Goal: Transaction & Acquisition: Purchase product/service

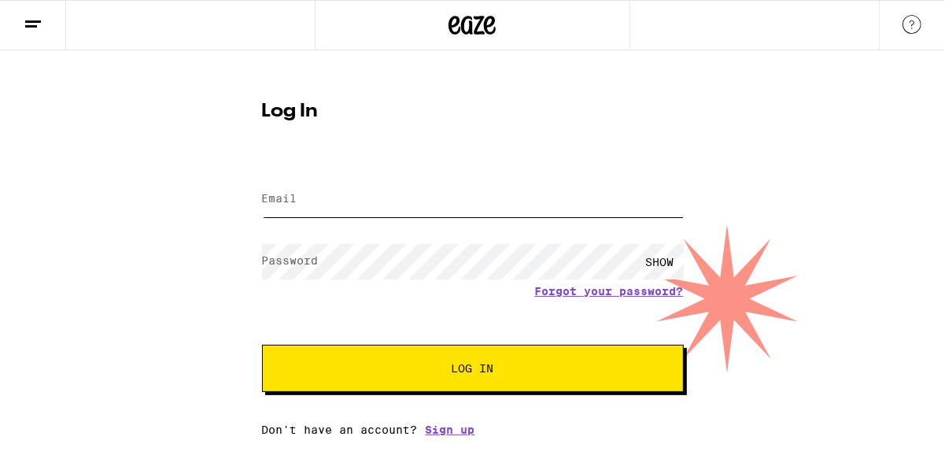
type input "leigh.wishner@gmail.com"
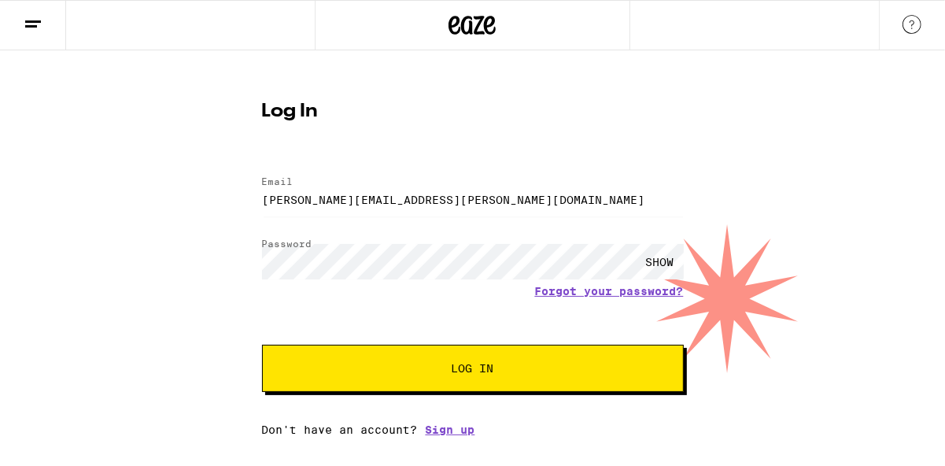
click at [496, 381] on button "Log In" at bounding box center [473, 368] width 422 height 47
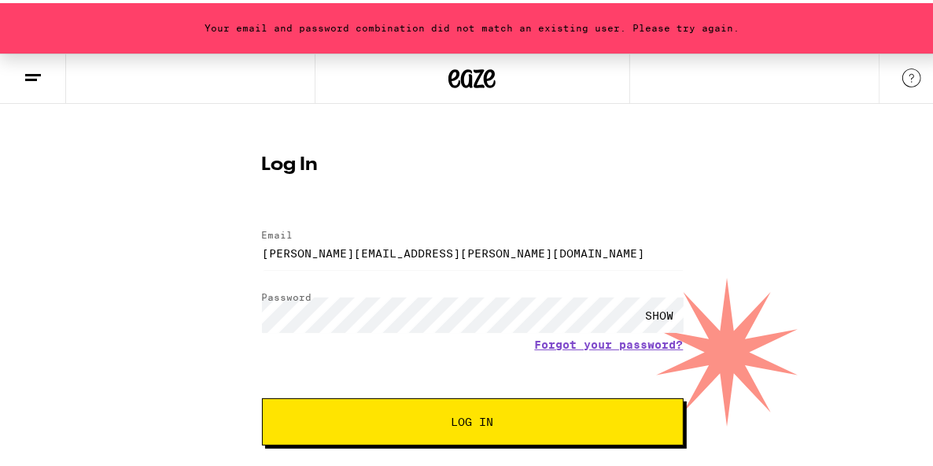
click at [648, 307] on div "SHOW" at bounding box center [660, 311] width 47 height 35
click at [456, 420] on span "Log In" at bounding box center [473, 418] width 42 height 11
click at [566, 342] on link "Forgot your password?" at bounding box center [609, 341] width 149 height 13
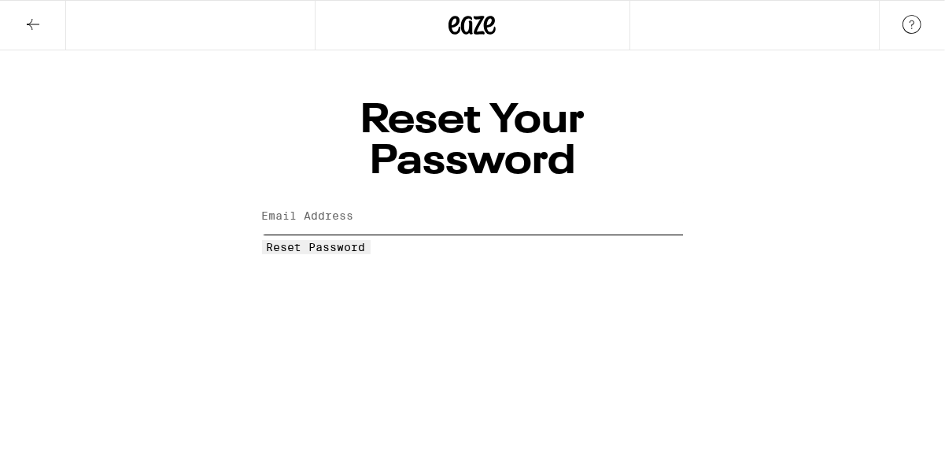
click at [427, 199] on input "Email Address" at bounding box center [473, 216] width 422 height 35
type input "leigh.wishner@gmail.com"
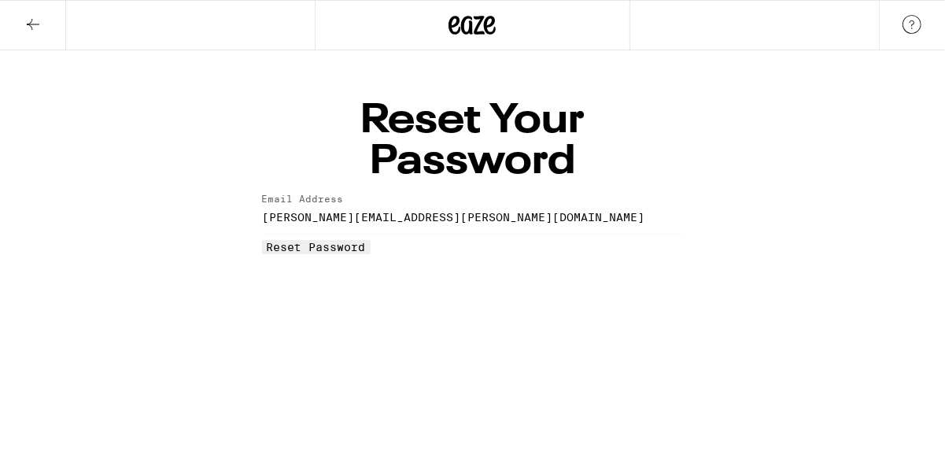
click at [366, 241] on span "Reset Password" at bounding box center [316, 247] width 99 height 13
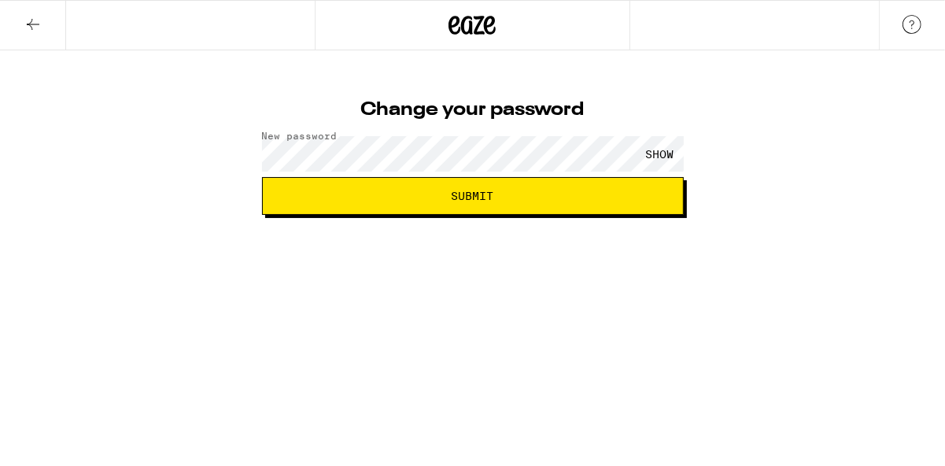
click at [649, 157] on div "SHOW" at bounding box center [660, 153] width 47 height 35
click at [481, 197] on span "Submit" at bounding box center [473, 195] width 42 height 11
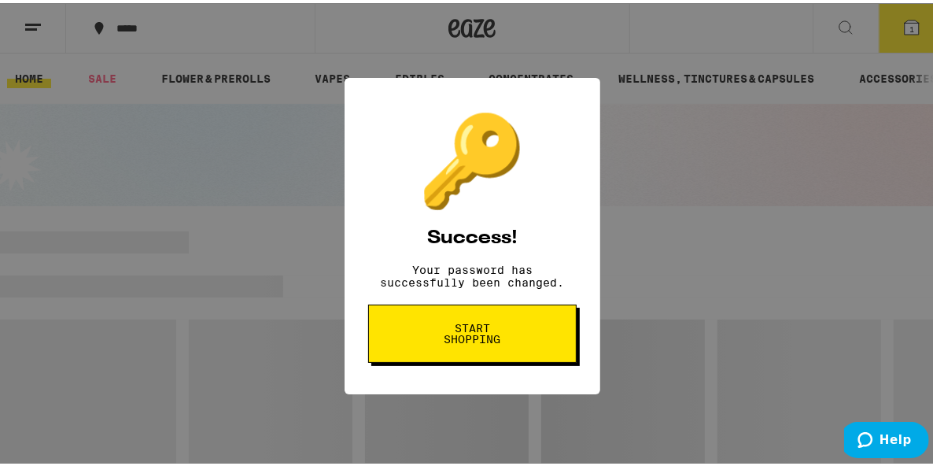
click at [478, 341] on span "Start shopping" at bounding box center [472, 330] width 81 height 22
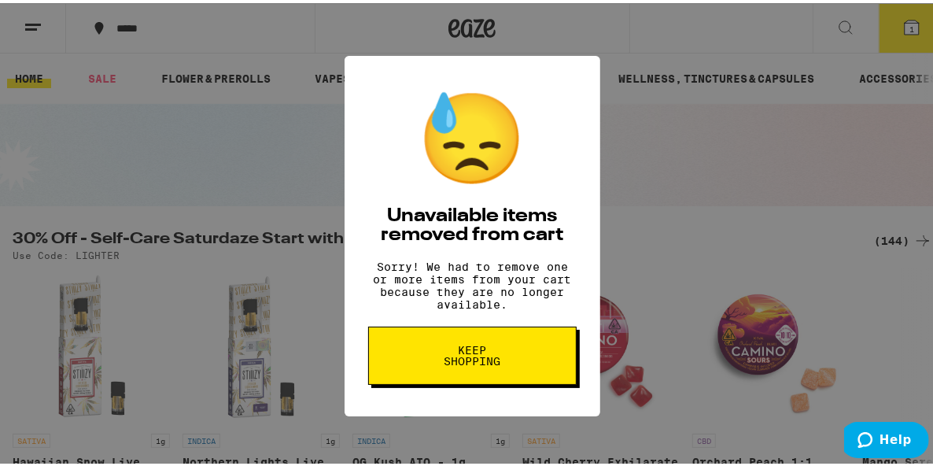
click at [482, 363] on span "Keep Shopping" at bounding box center [472, 352] width 81 height 22
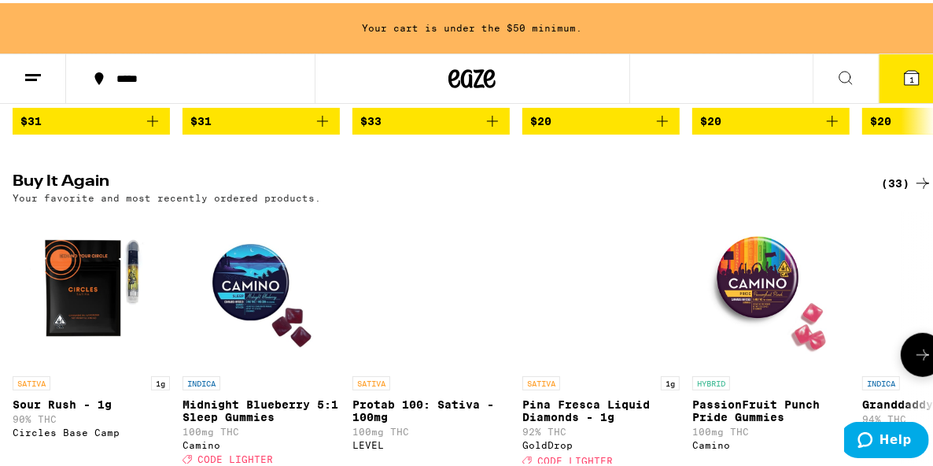
scroll to position [629, 0]
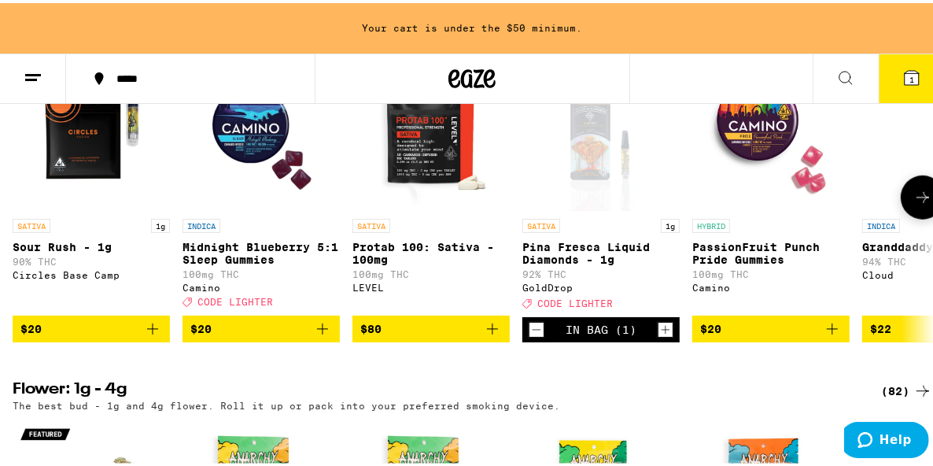
click at [323, 335] on icon "Add to bag" at bounding box center [322, 325] width 19 height 19
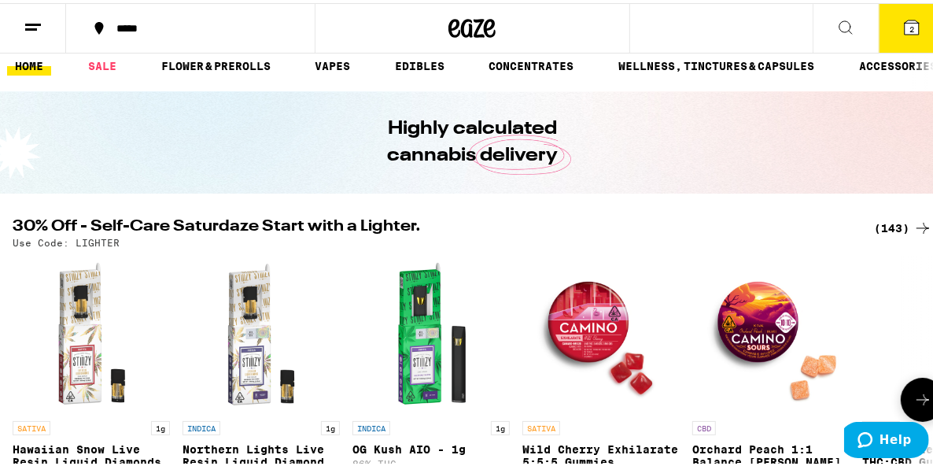
scroll to position [0, 0]
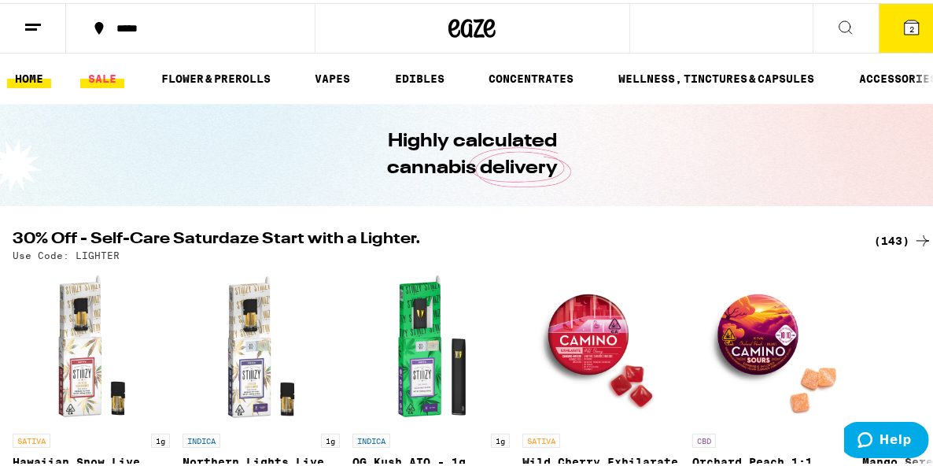
click at [101, 70] on link "SALE" at bounding box center [102, 75] width 44 height 19
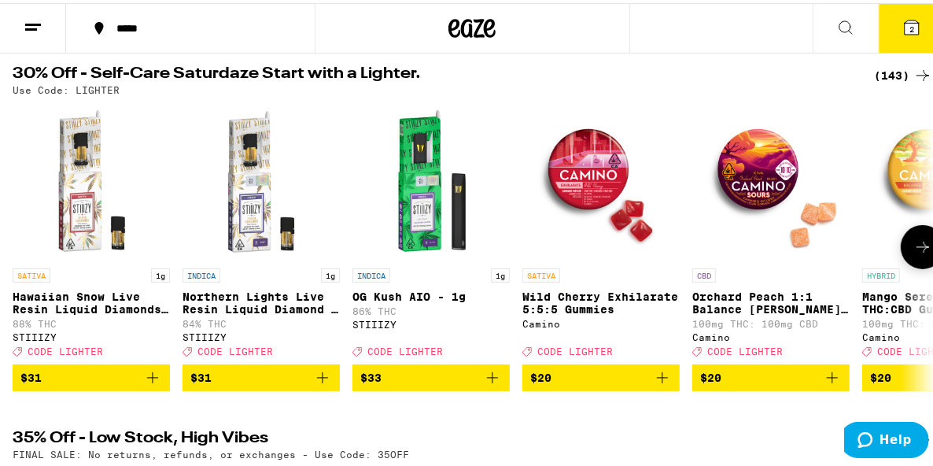
scroll to position [157, 0]
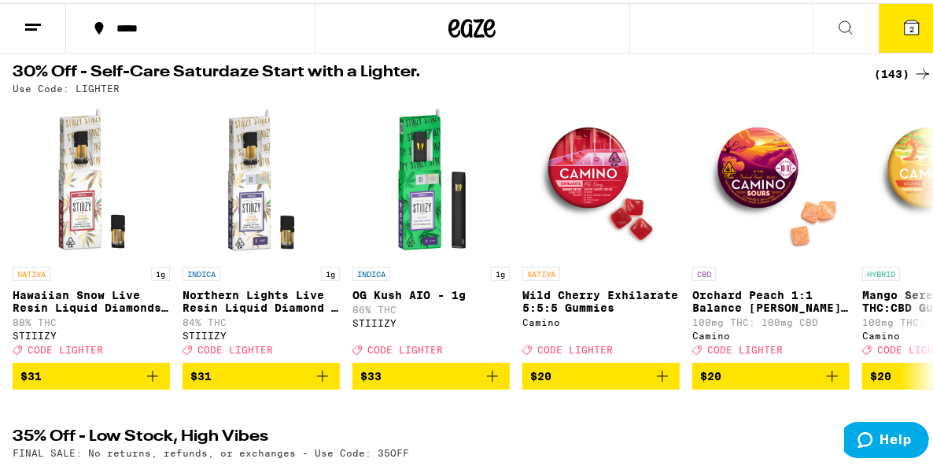
click at [881, 71] on div "(143)" at bounding box center [903, 70] width 58 height 19
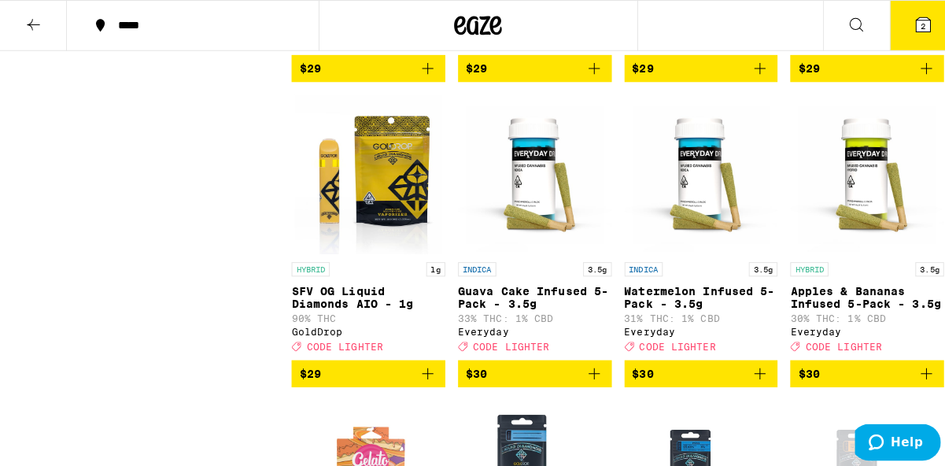
scroll to position [6058, 0]
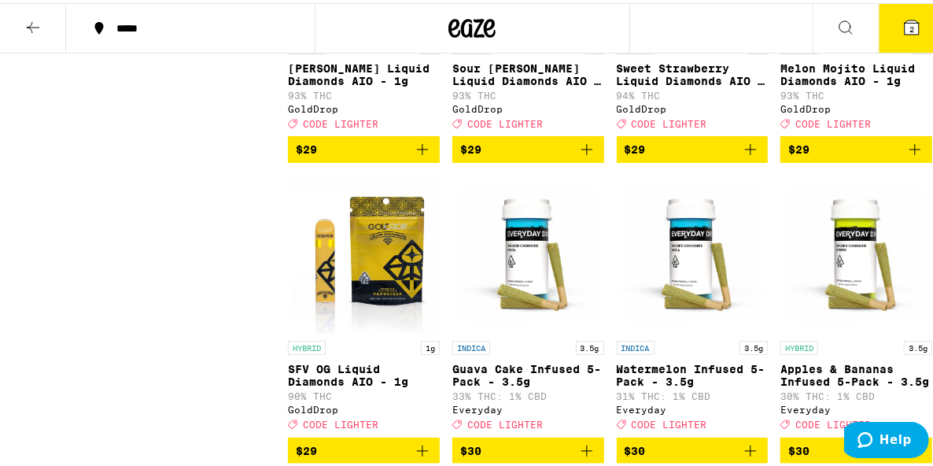
click at [527, 156] on span "$29" at bounding box center [528, 146] width 136 height 19
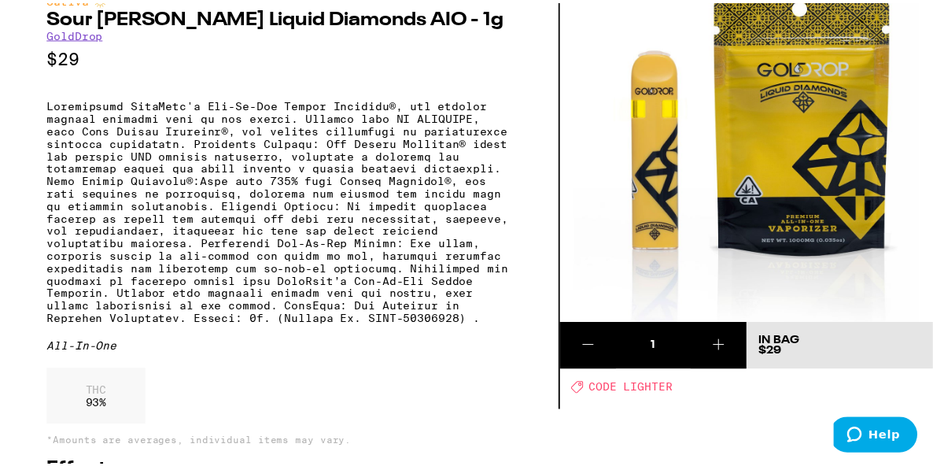
scroll to position [79, 0]
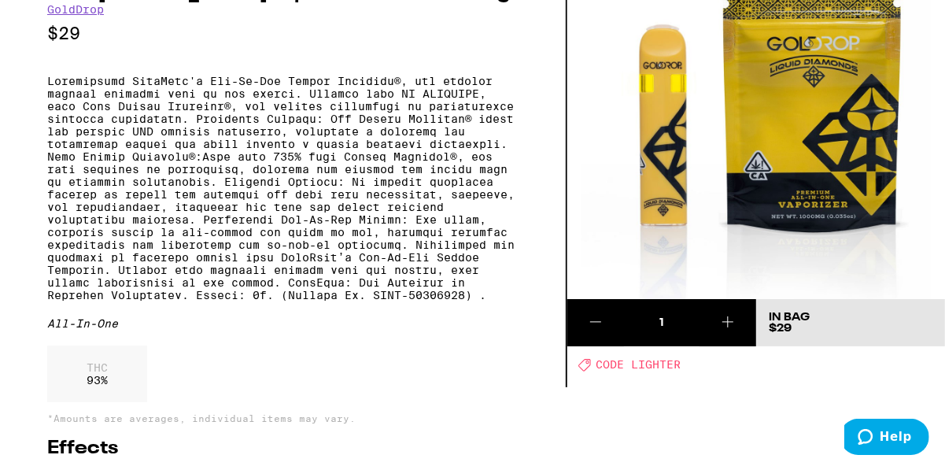
click at [590, 323] on icon at bounding box center [595, 321] width 19 height 19
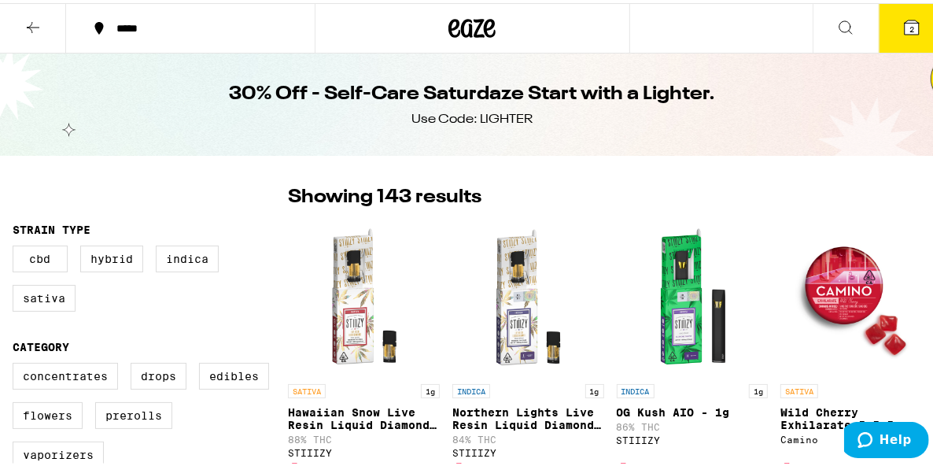
click at [30, 20] on icon at bounding box center [33, 24] width 19 height 19
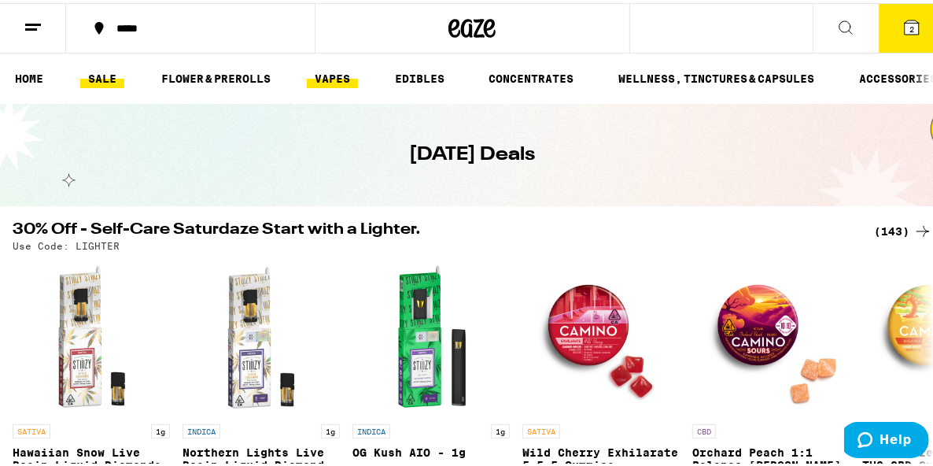
click at [331, 77] on link "VAPES" at bounding box center [332, 75] width 51 height 19
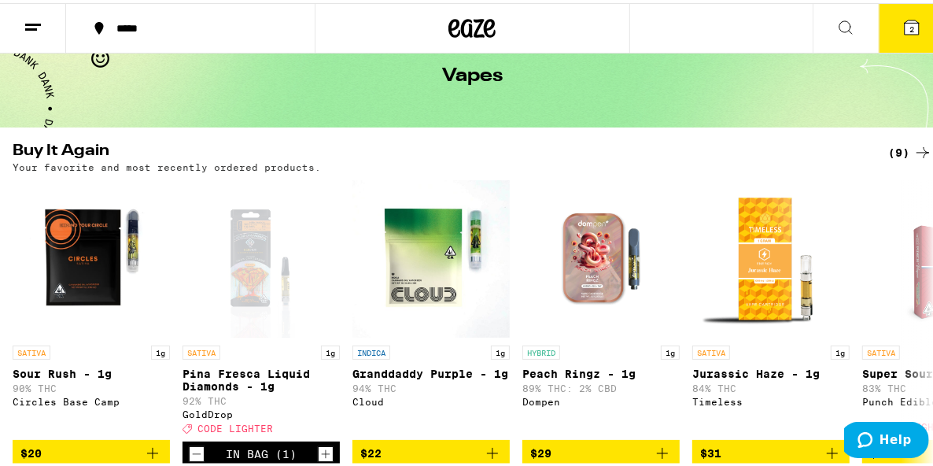
scroll to position [157, 0]
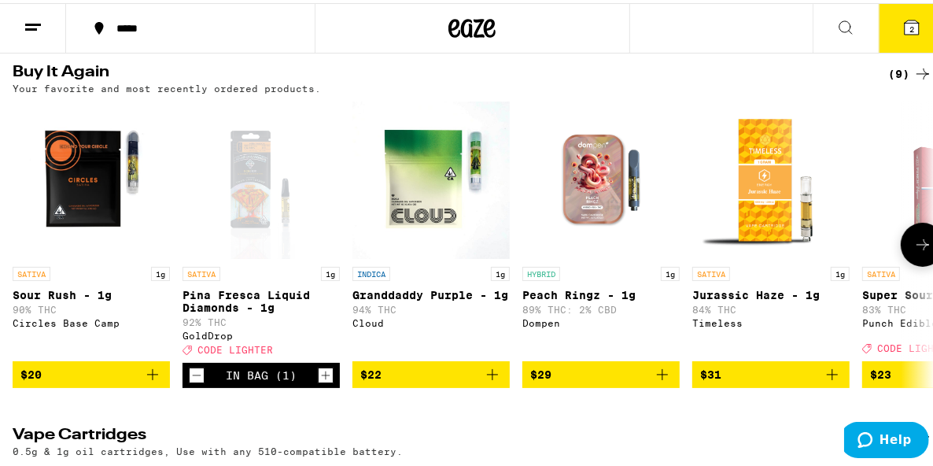
click at [913, 245] on icon at bounding box center [922, 241] width 19 height 19
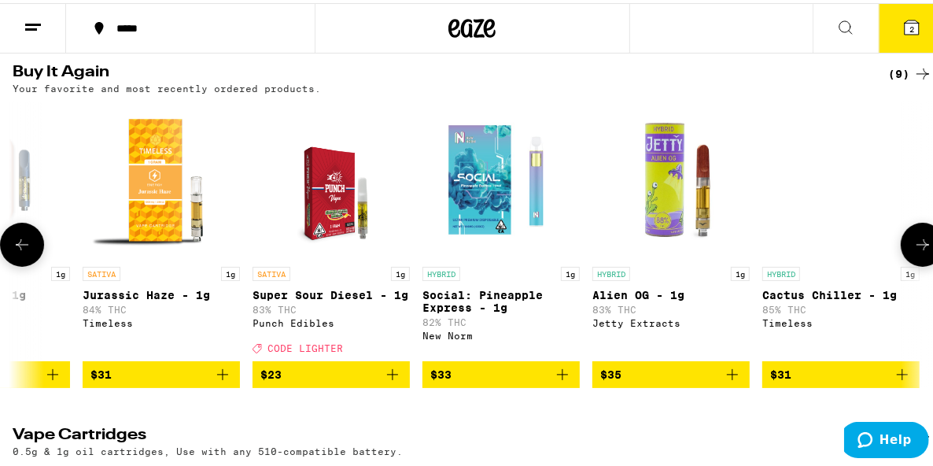
scroll to position [0, 621]
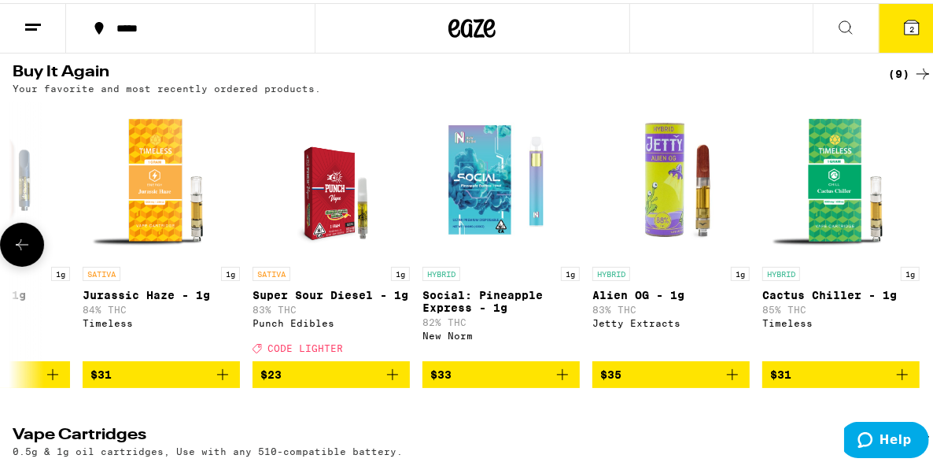
click at [26, 251] on icon at bounding box center [22, 241] width 19 height 19
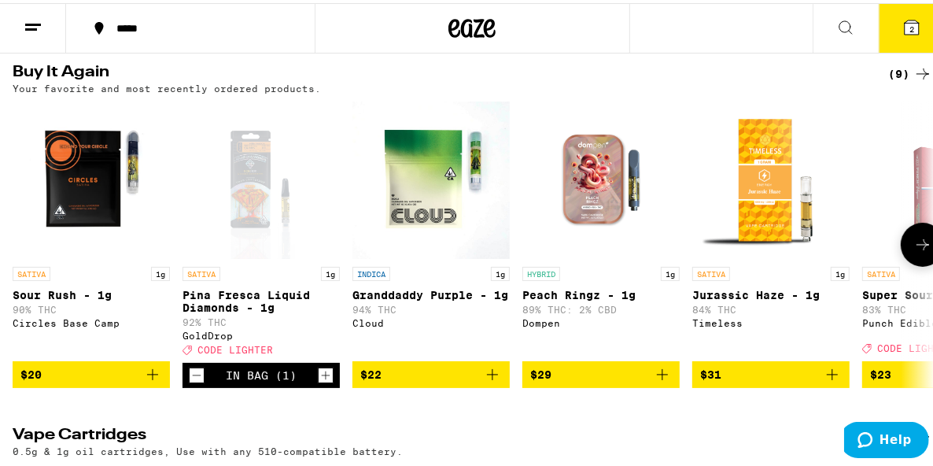
scroll to position [0, 0]
click at [493, 377] on icon "Add to bag" at bounding box center [492, 371] width 11 height 11
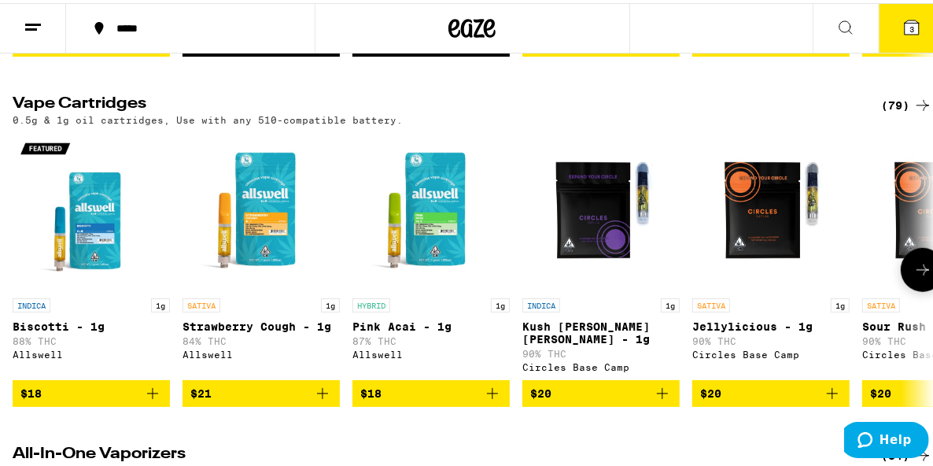
scroll to position [472, 0]
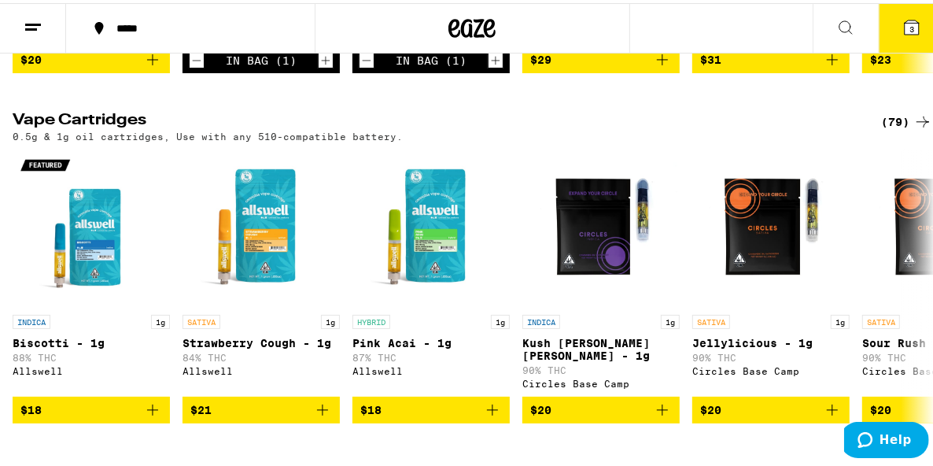
click at [917, 124] on icon at bounding box center [923, 118] width 13 height 11
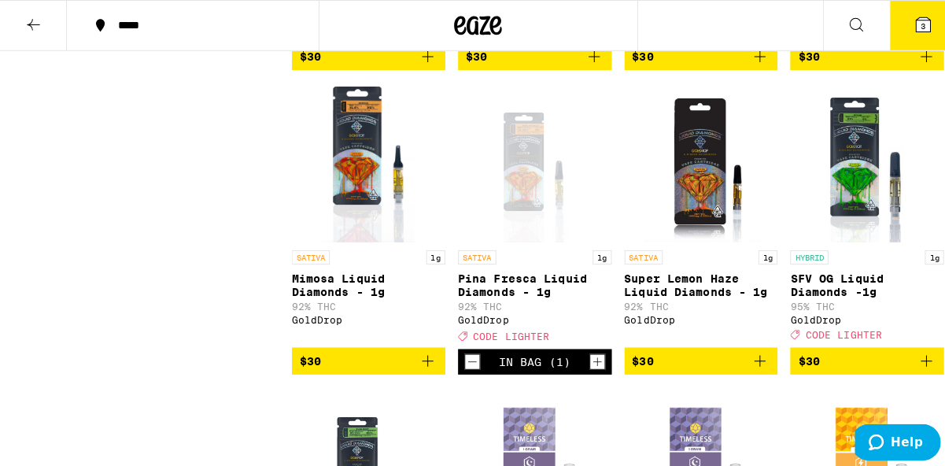
scroll to position [2439, 0]
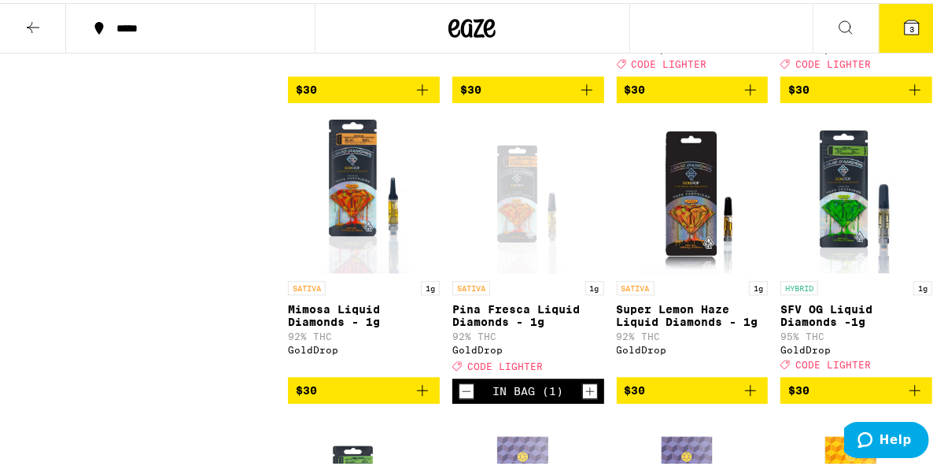
click at [902, 24] on icon at bounding box center [911, 24] width 19 height 19
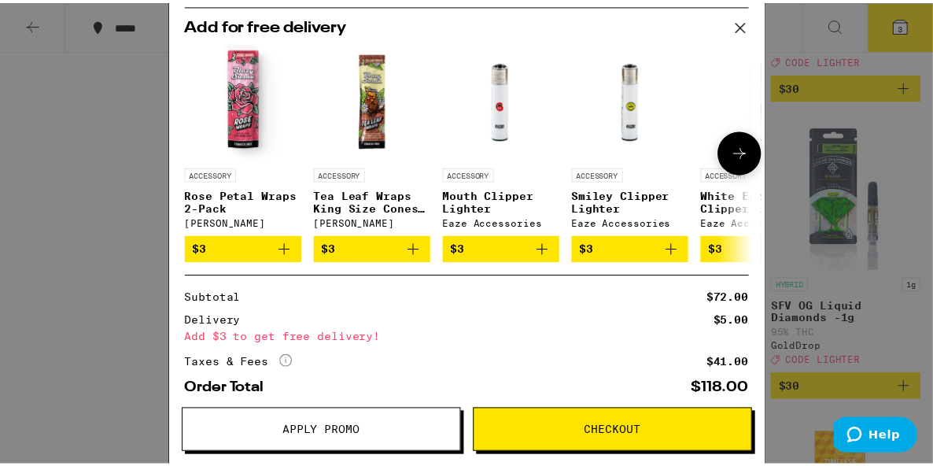
scroll to position [236, 0]
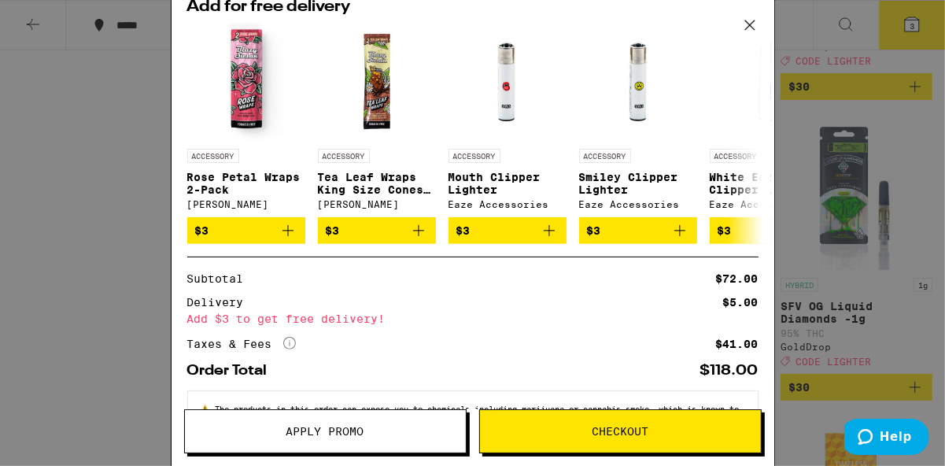
click at [334, 436] on span "Apply Promo" at bounding box center [325, 431] width 78 height 11
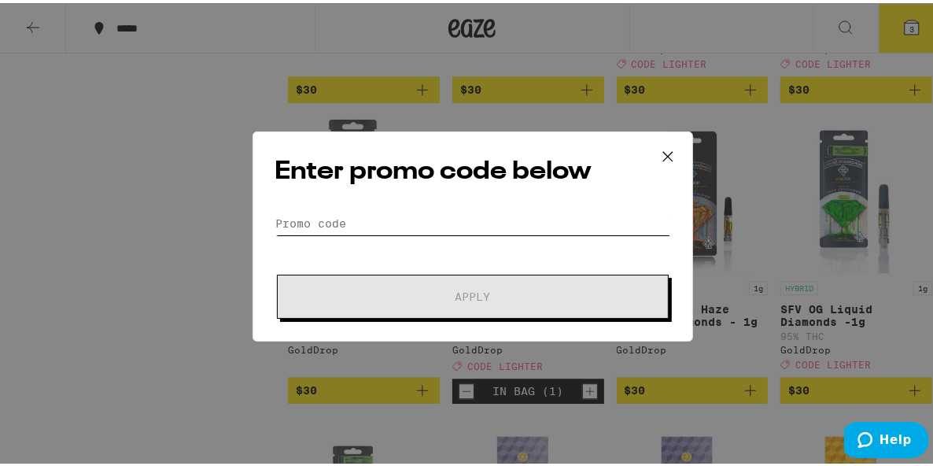
click at [345, 217] on input "Promo Code" at bounding box center [472, 220] width 395 height 24
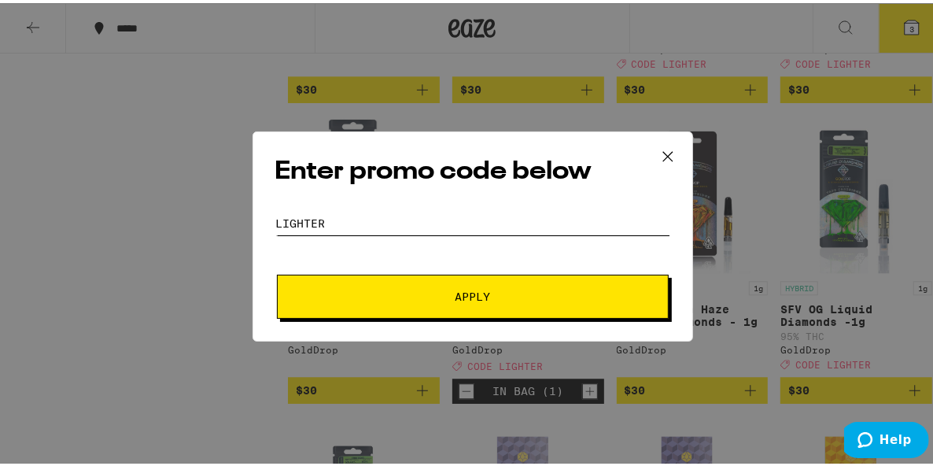
type input "lighter"
click at [277, 271] on button "Apply" at bounding box center [473, 293] width 392 height 44
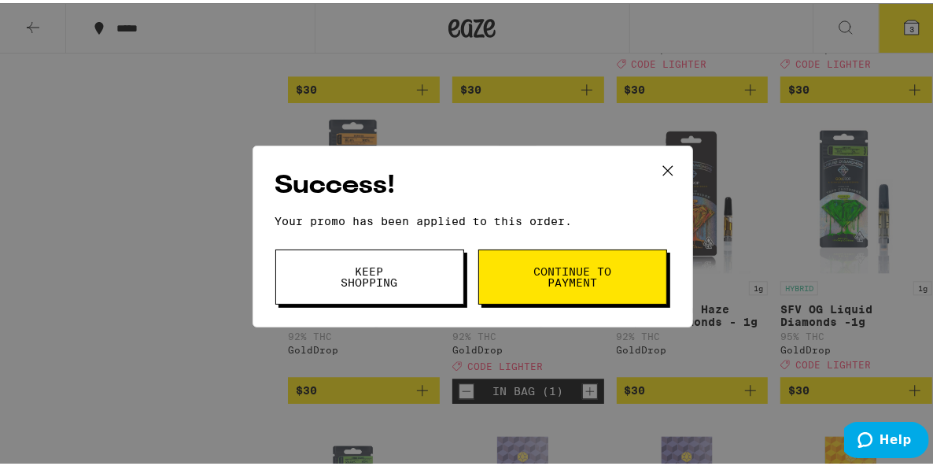
click at [608, 283] on button "Continue to payment" at bounding box center [572, 273] width 189 height 55
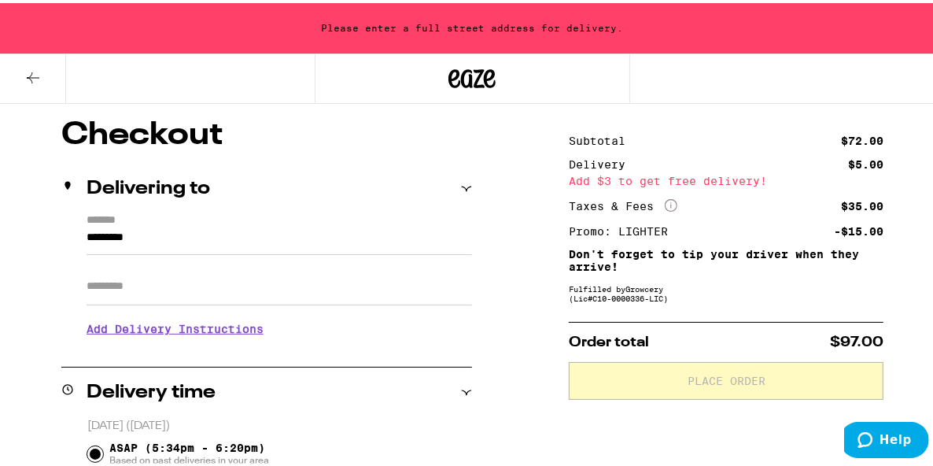
scroll to position [79, 0]
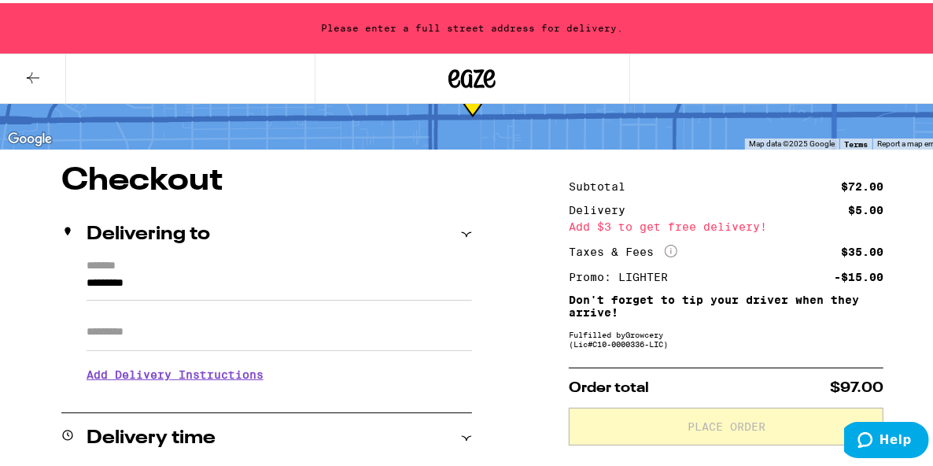
click at [175, 291] on input "*********" at bounding box center [280, 284] width 386 height 27
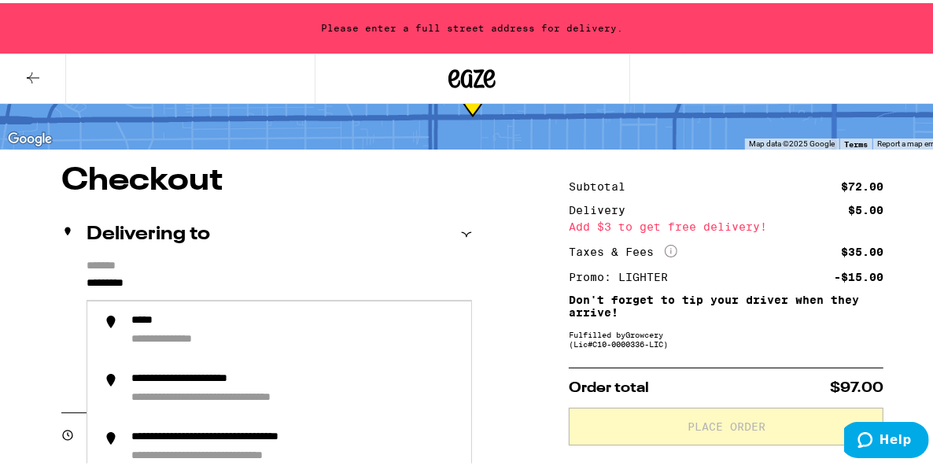
click at [83, 281] on div "**********" at bounding box center [266, 323] width 411 height 135
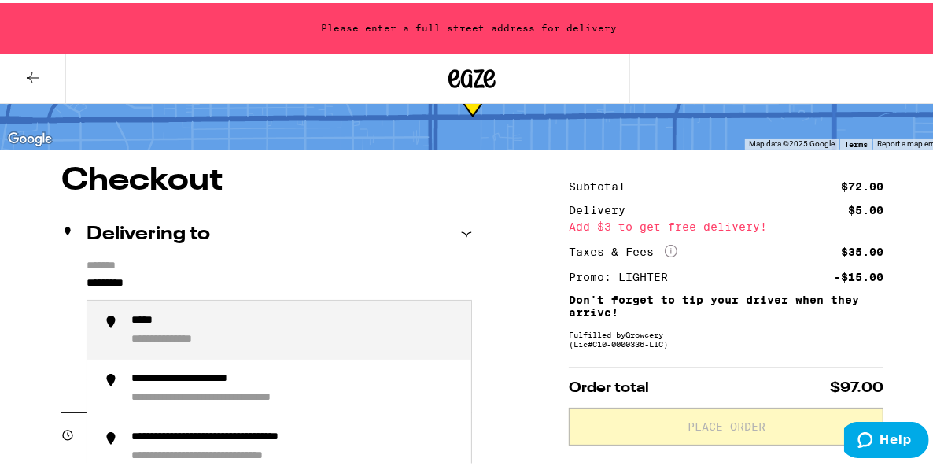
click at [87, 282] on input "*********" at bounding box center [280, 284] width 386 height 27
click at [87, 279] on input "*********" at bounding box center [280, 284] width 386 height 27
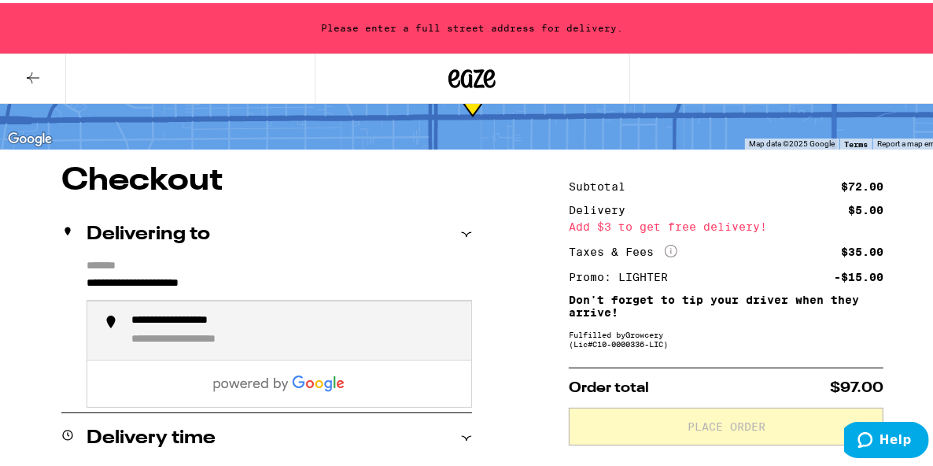
click at [208, 346] on li "**********" at bounding box center [279, 327] width 384 height 58
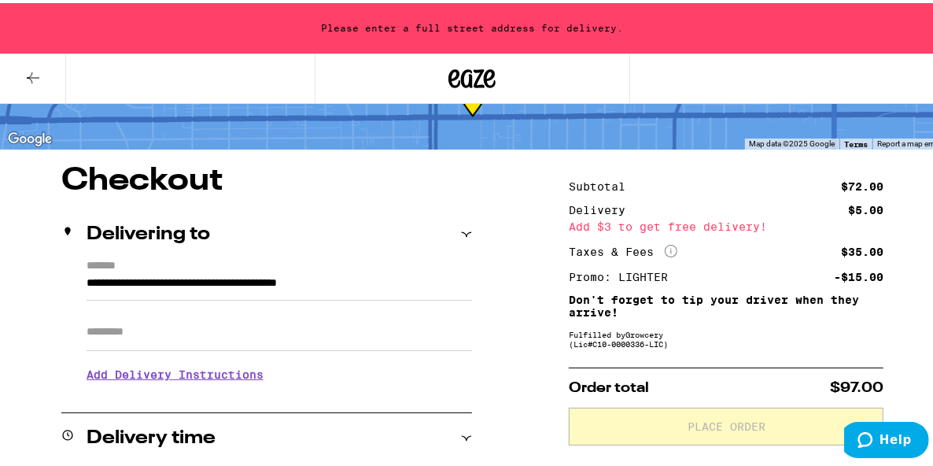
type input "**********"
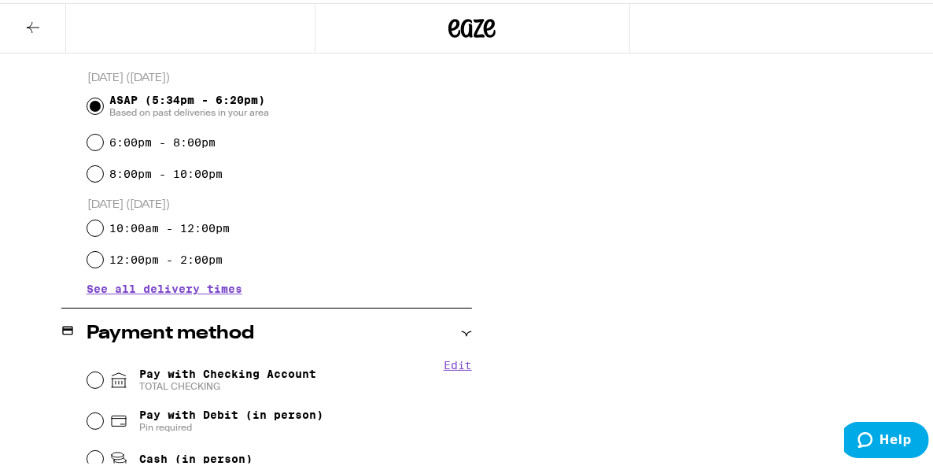
scroll to position [500, 0]
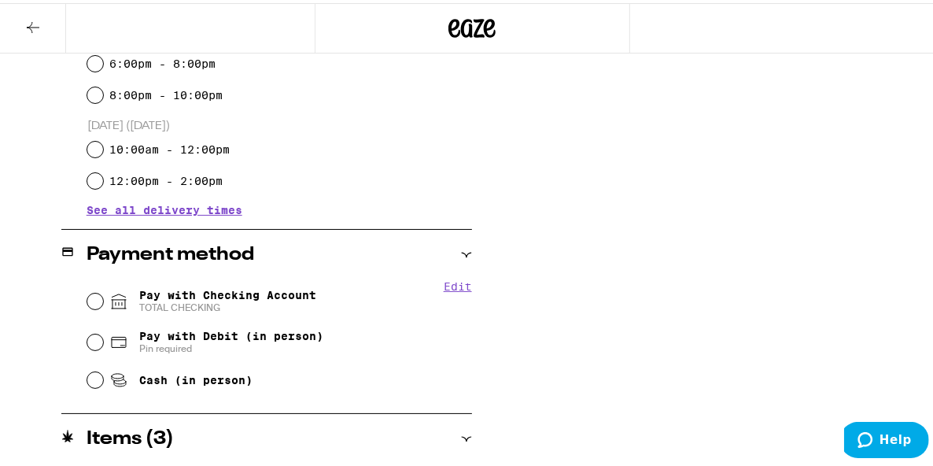
click at [100, 298] on div "Pay with Checking Account TOTAL CHECKING" at bounding box center [279, 298] width 385 height 41
click at [97, 296] on input "Pay with Checking Account TOTAL CHECKING" at bounding box center [95, 298] width 16 height 16
radio input "true"
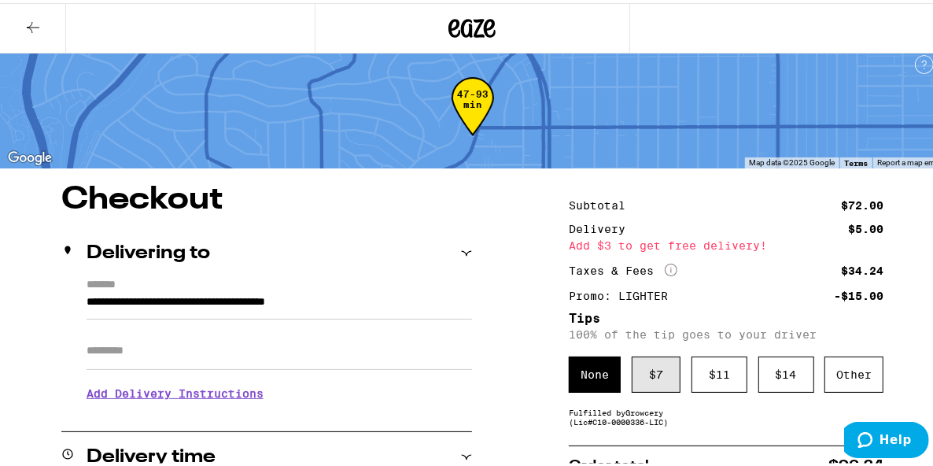
scroll to position [6, 0]
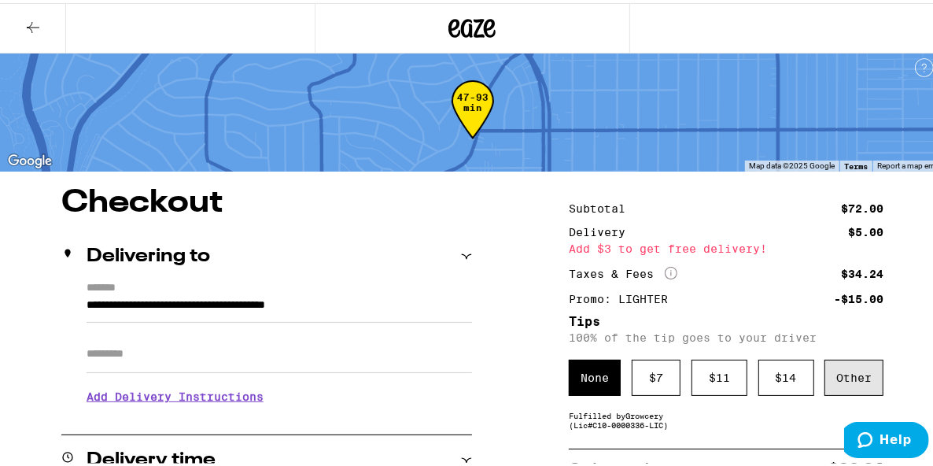
click at [848, 367] on div "Other" at bounding box center [854, 374] width 59 height 36
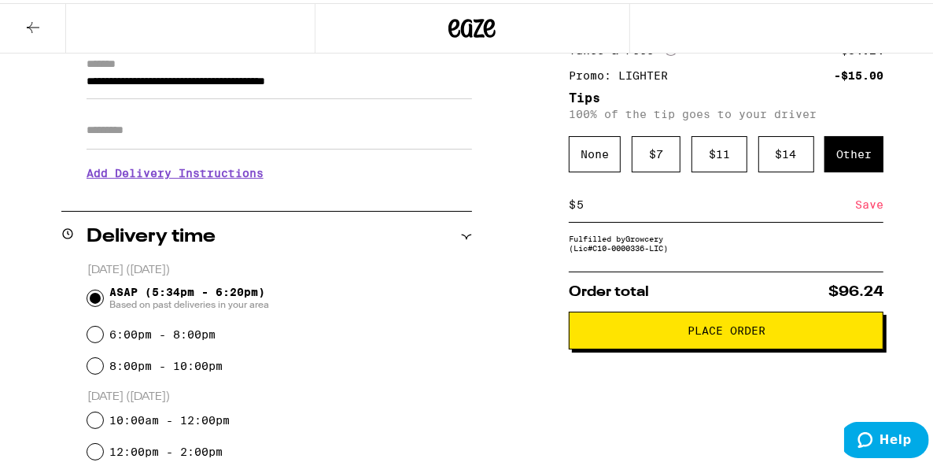
scroll to position [242, 0]
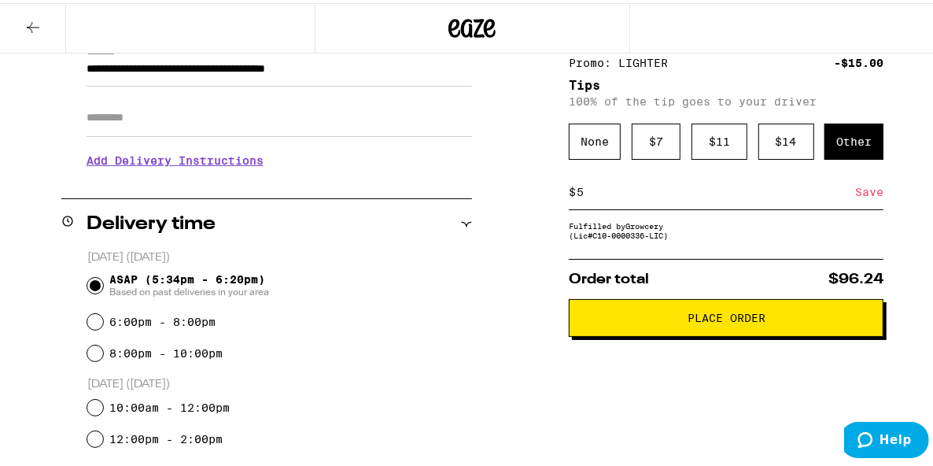
type input "5"
click at [748, 320] on span "Place Order" at bounding box center [727, 314] width 78 height 11
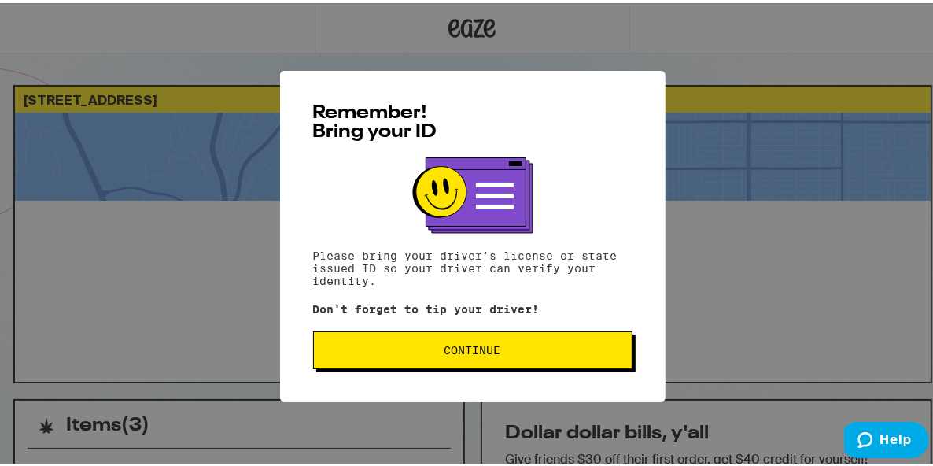
click at [449, 348] on span "Continue" at bounding box center [473, 346] width 57 height 11
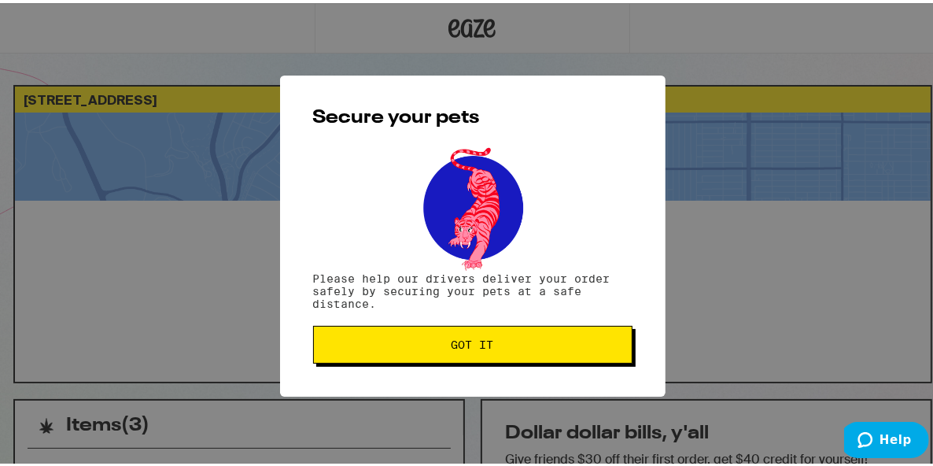
click at [497, 367] on div "Secure your pets Please help our drivers deliver your order safely by securing …" at bounding box center [473, 232] width 386 height 321
click at [504, 356] on button "Got it" at bounding box center [472, 342] width 319 height 38
